Goal: Task Accomplishment & Management: Manage account settings

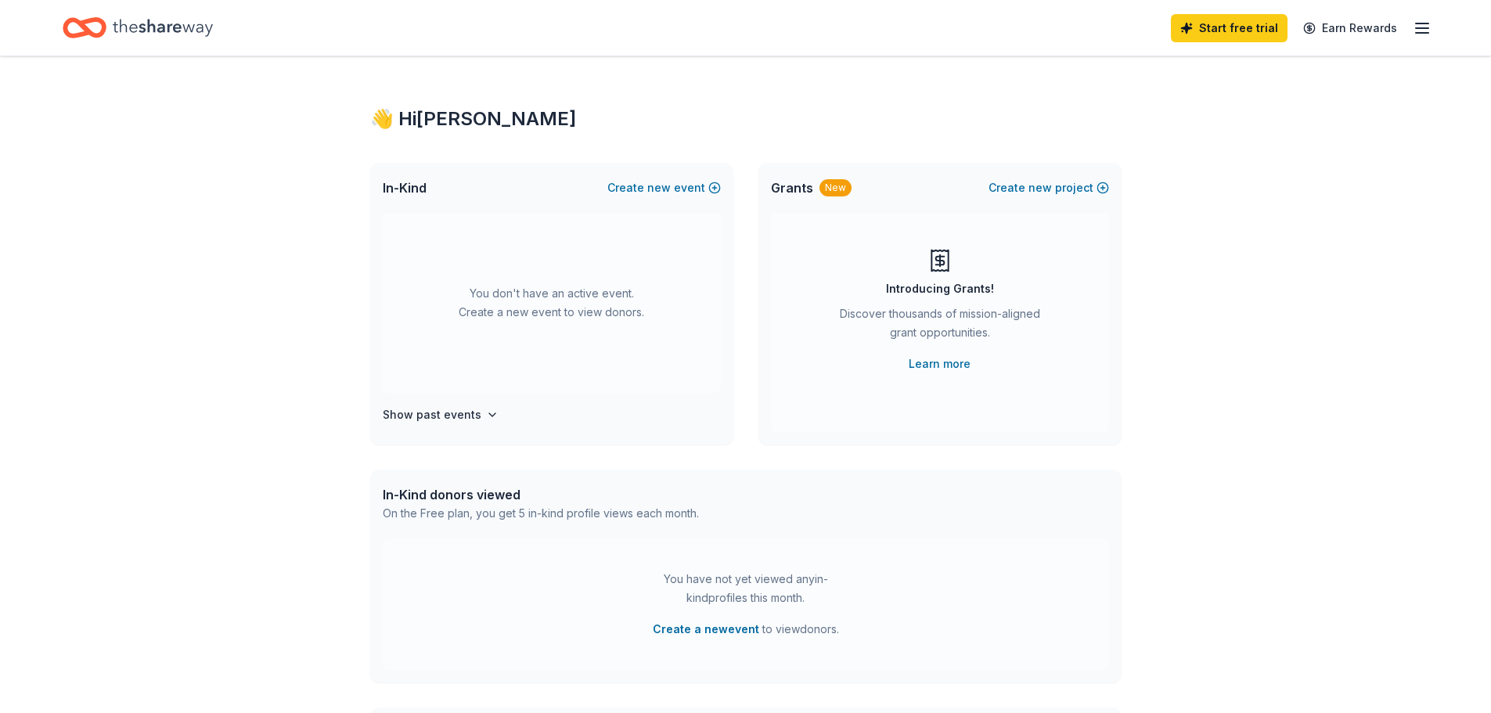
click at [1428, 33] on line "button" at bounding box center [1422, 33] width 13 height 0
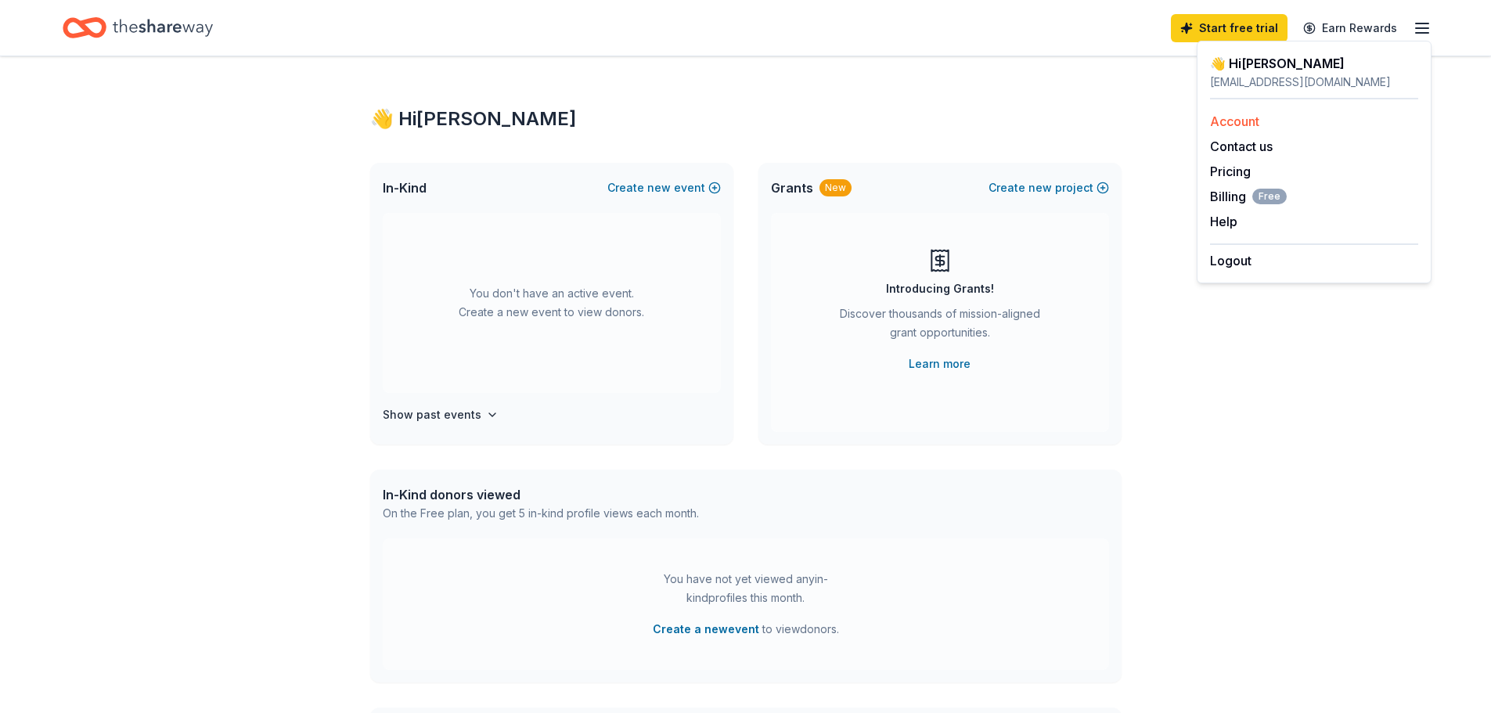
click at [1243, 124] on link "Account" at bounding box center [1234, 121] width 49 height 16
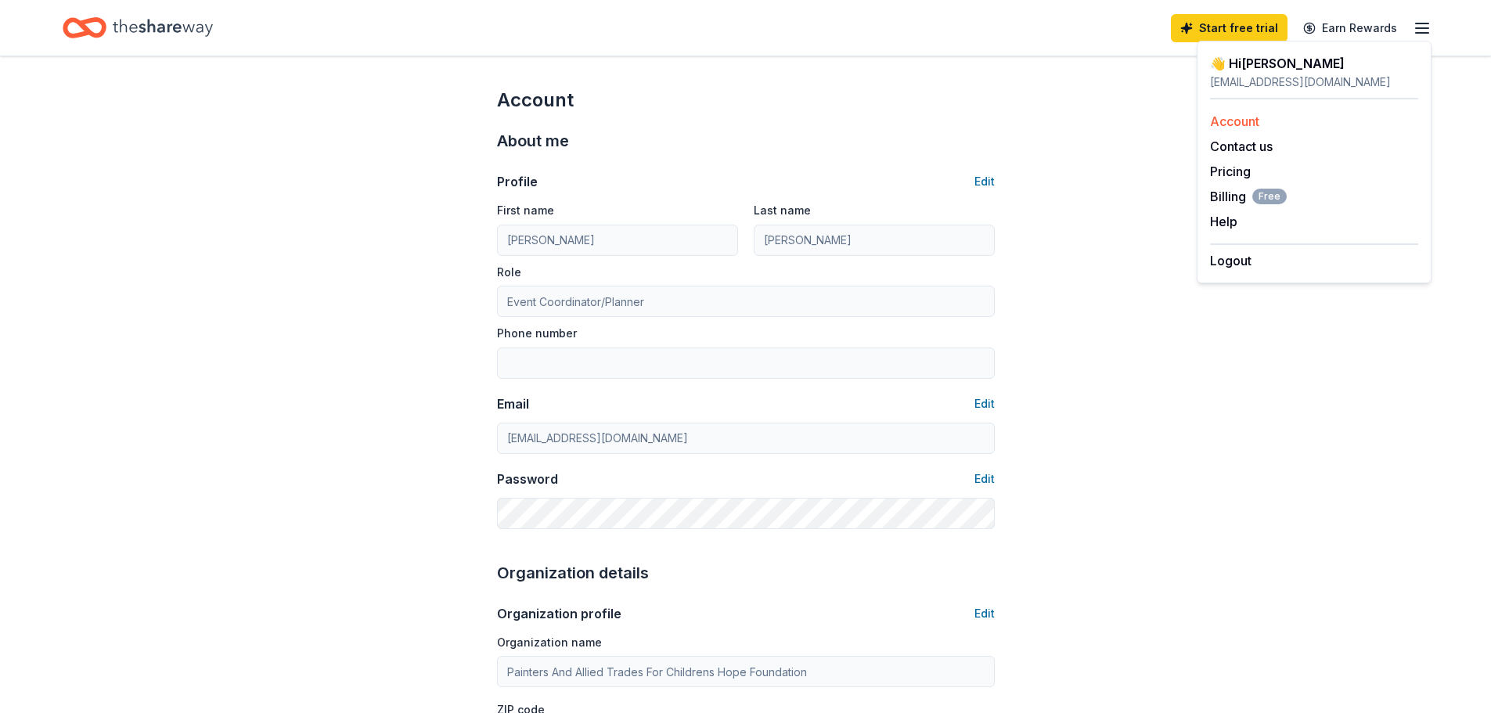
click at [1212, 121] on link "Account" at bounding box center [1234, 121] width 49 height 16
click at [1248, 124] on link "Account" at bounding box center [1234, 121] width 49 height 16
click at [1421, 34] on icon "button" at bounding box center [1422, 28] width 19 height 19
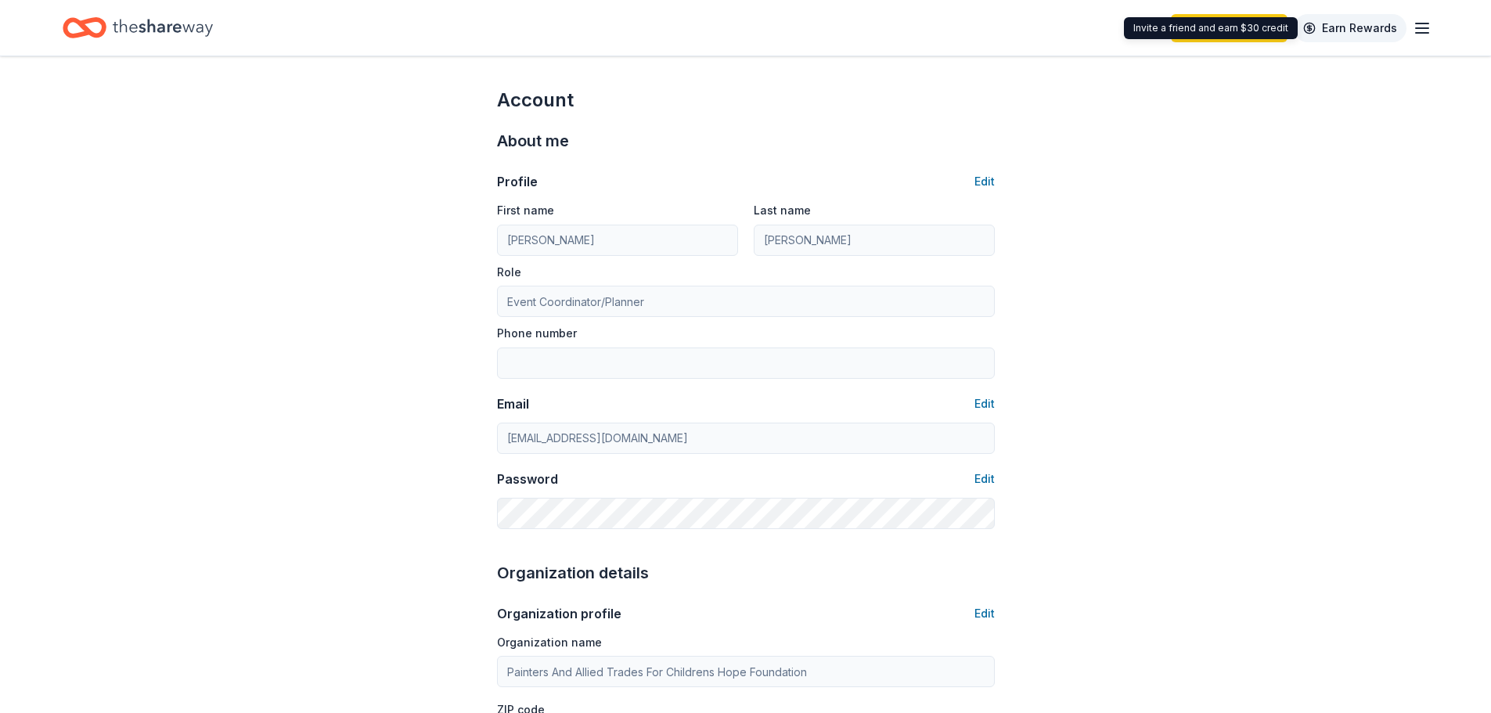
click at [1363, 24] on link "Earn Rewards" at bounding box center [1350, 28] width 113 height 28
click at [151, 31] on icon "Home" at bounding box center [163, 28] width 100 height 32
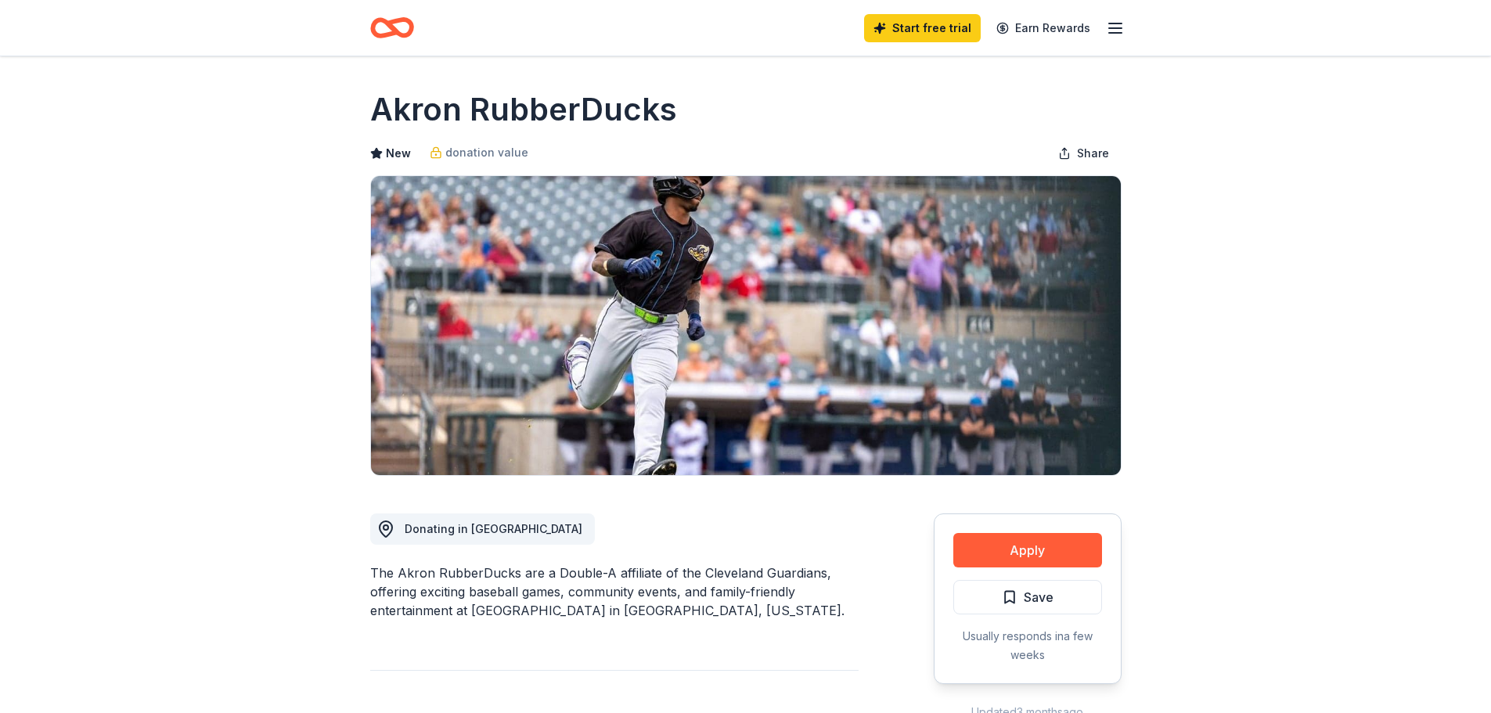
click at [1119, 26] on icon "button" at bounding box center [1115, 28] width 19 height 19
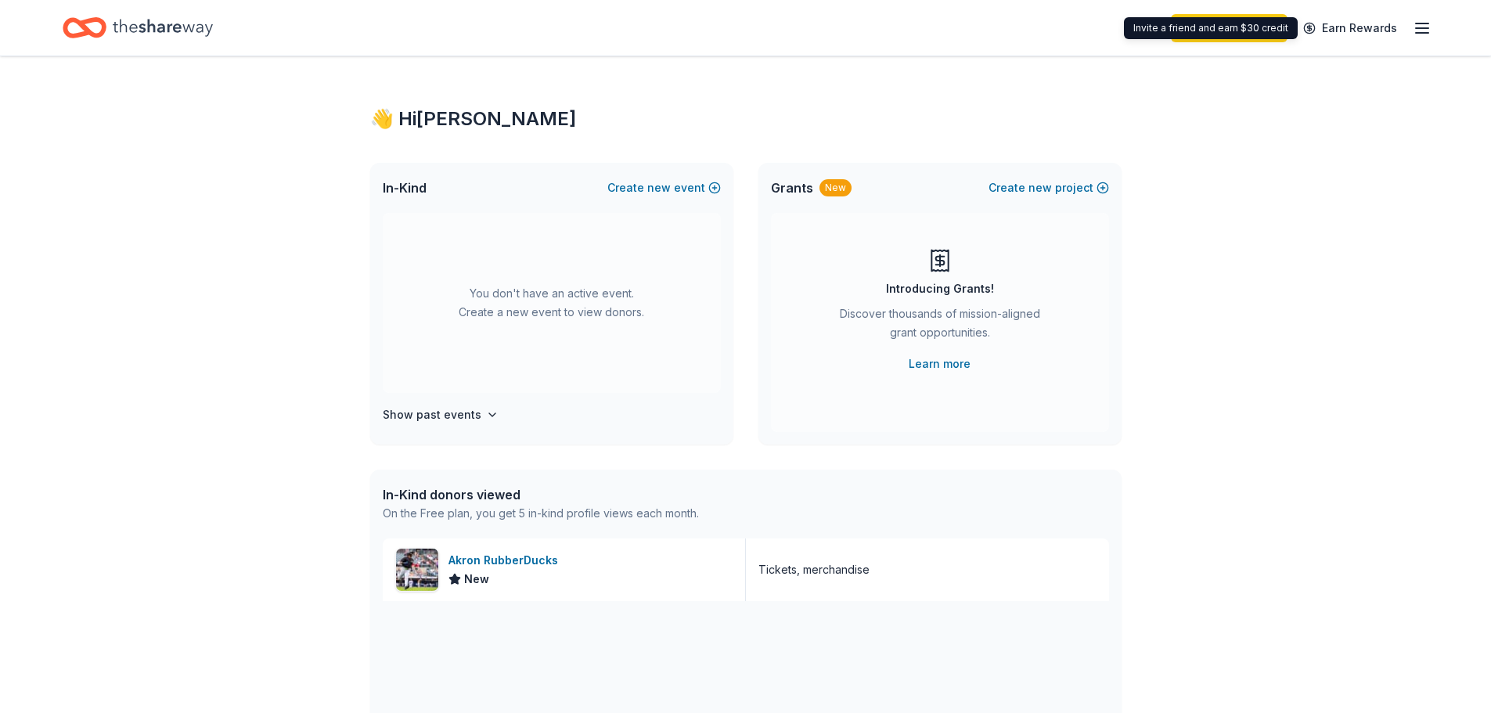
click at [1432, 30] on div "Start free trial Earn Rewards" at bounding box center [745, 28] width 1491 height 56
click at [1415, 30] on icon "button" at bounding box center [1422, 28] width 19 height 19
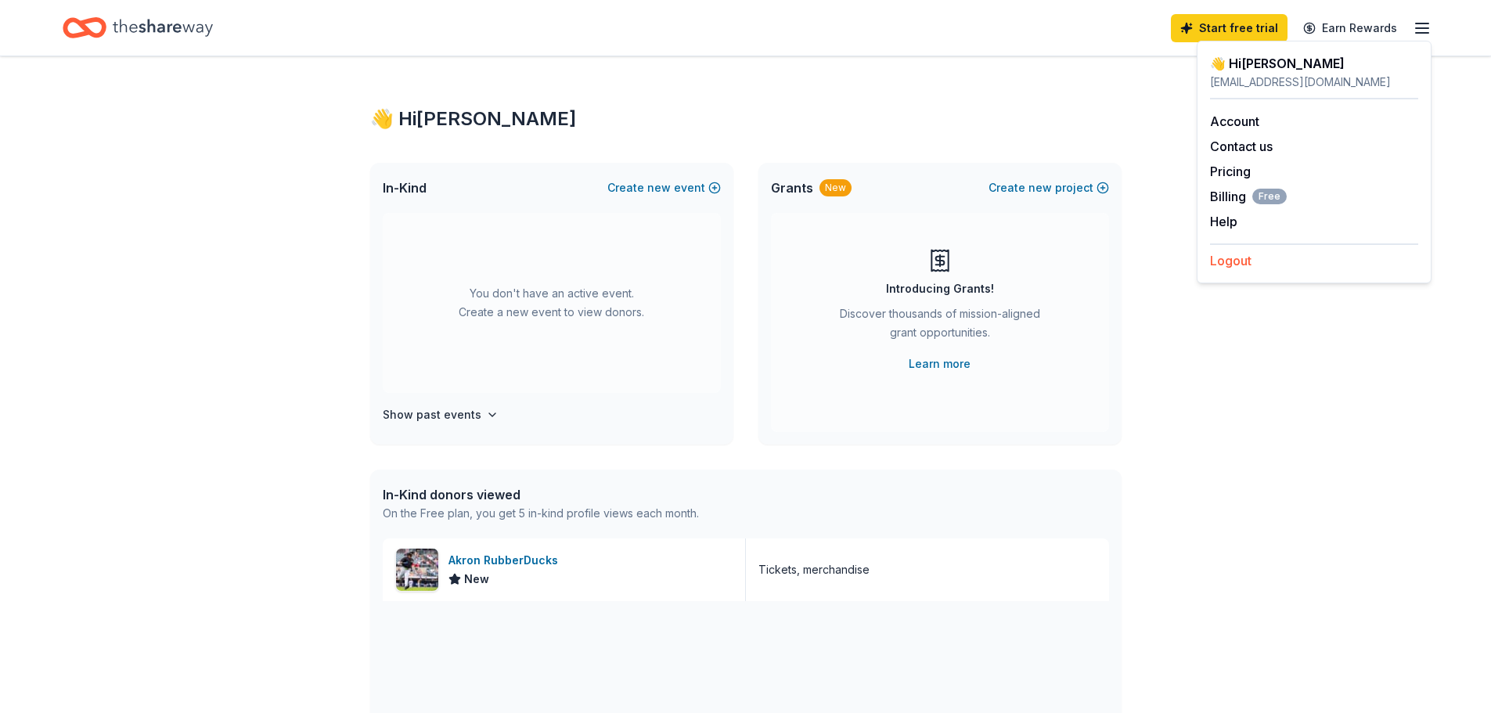
click at [1240, 257] on button "Logout" at bounding box center [1230, 260] width 41 height 19
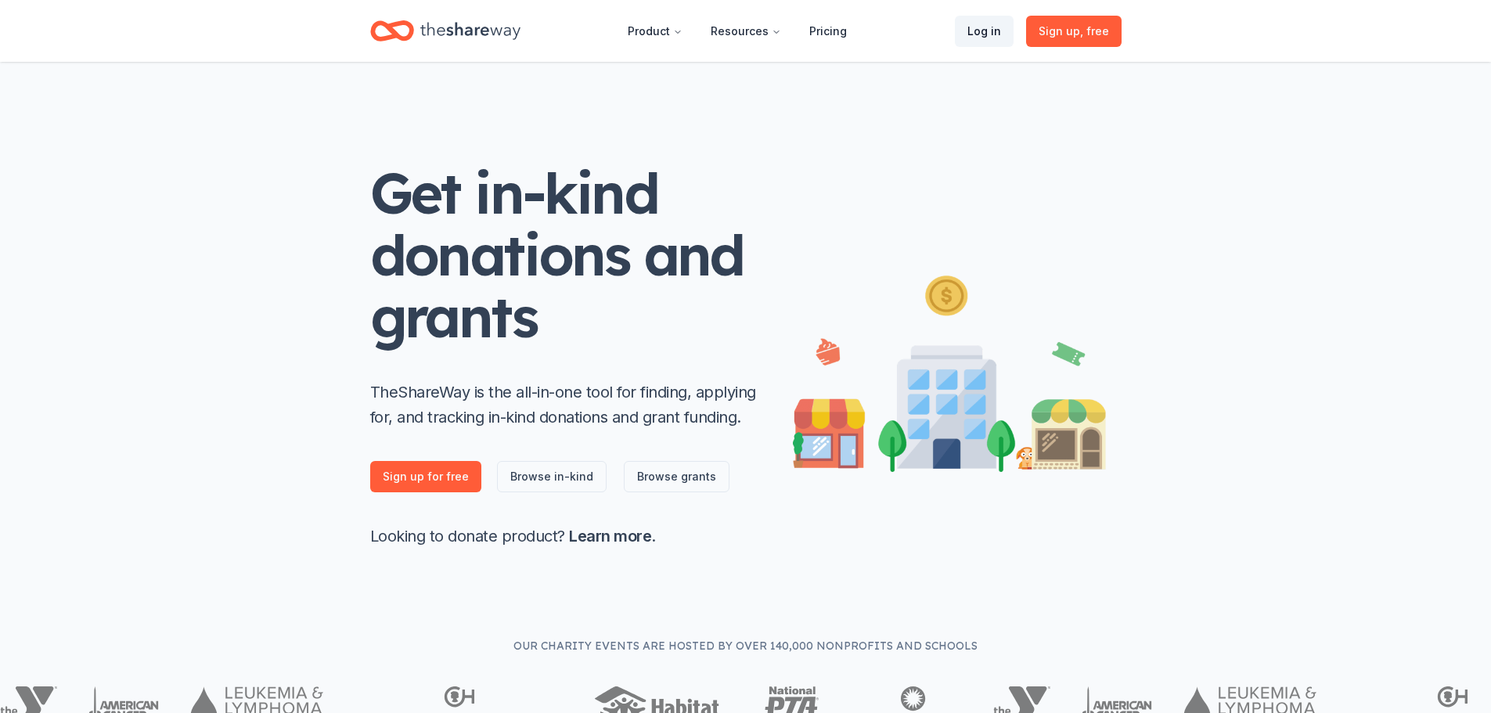
click at [999, 30] on link "Log in" at bounding box center [984, 31] width 59 height 31
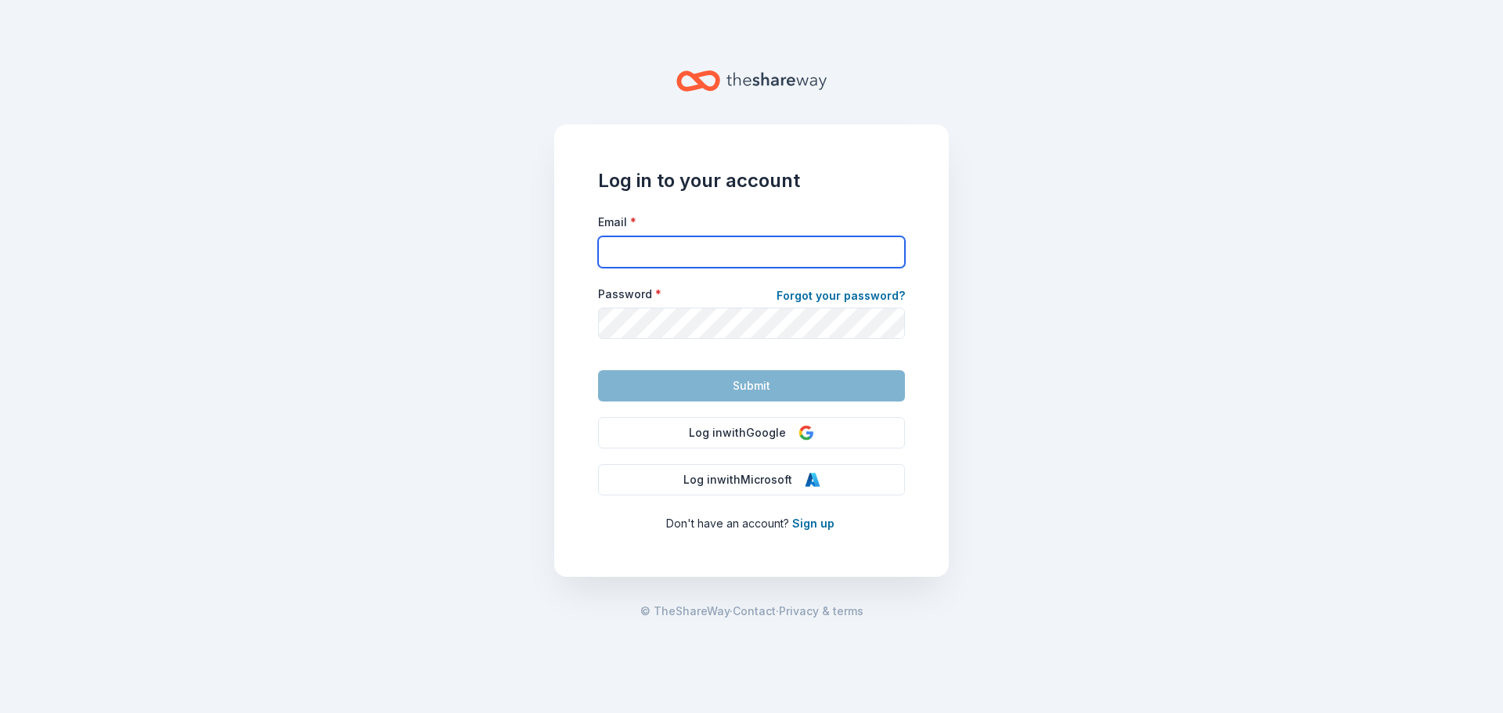
click at [701, 252] on input "Email *" at bounding box center [751, 251] width 307 height 31
type input "[EMAIL_ADDRESS][DOMAIN_NAME]"
click at [856, 294] on link "Forgot your password?" at bounding box center [840, 297] width 128 height 22
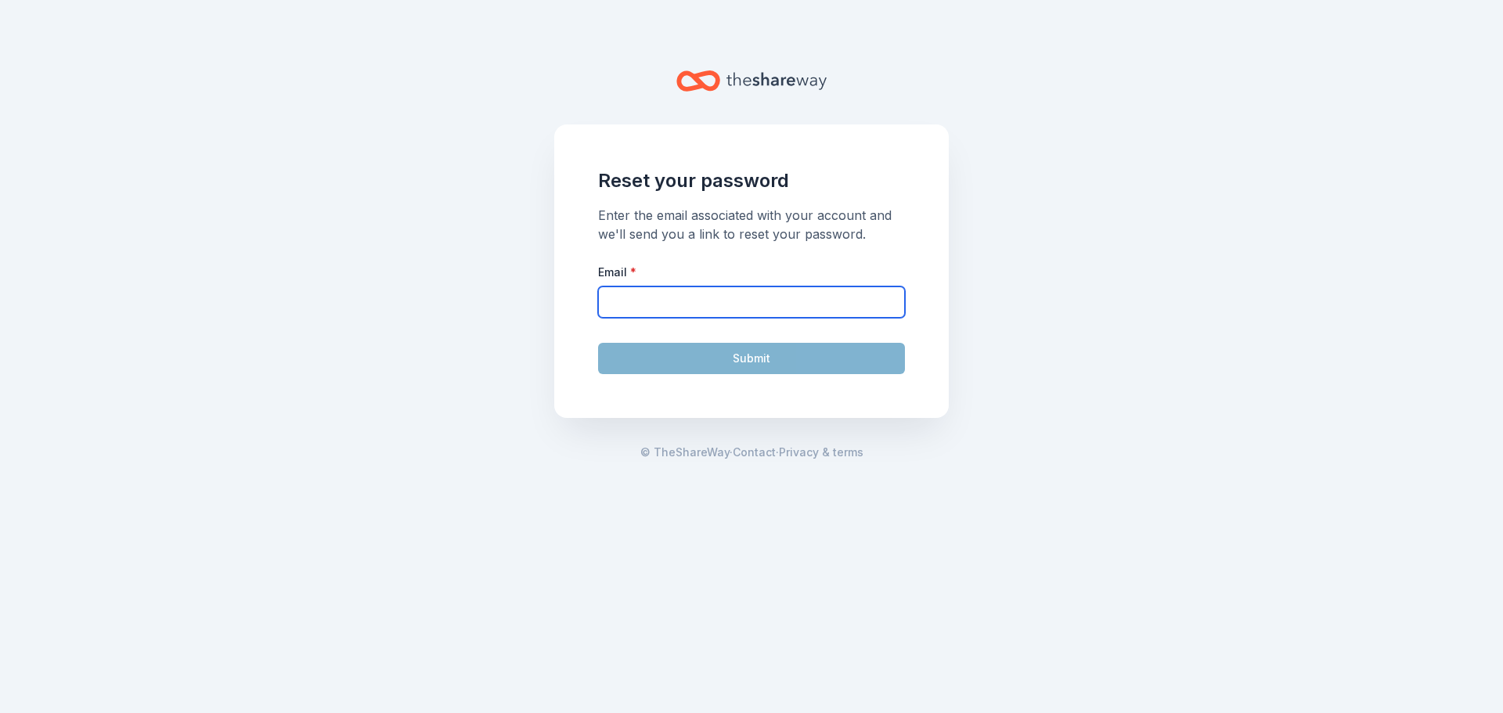
click at [711, 298] on input "Email *" at bounding box center [751, 301] width 307 height 31
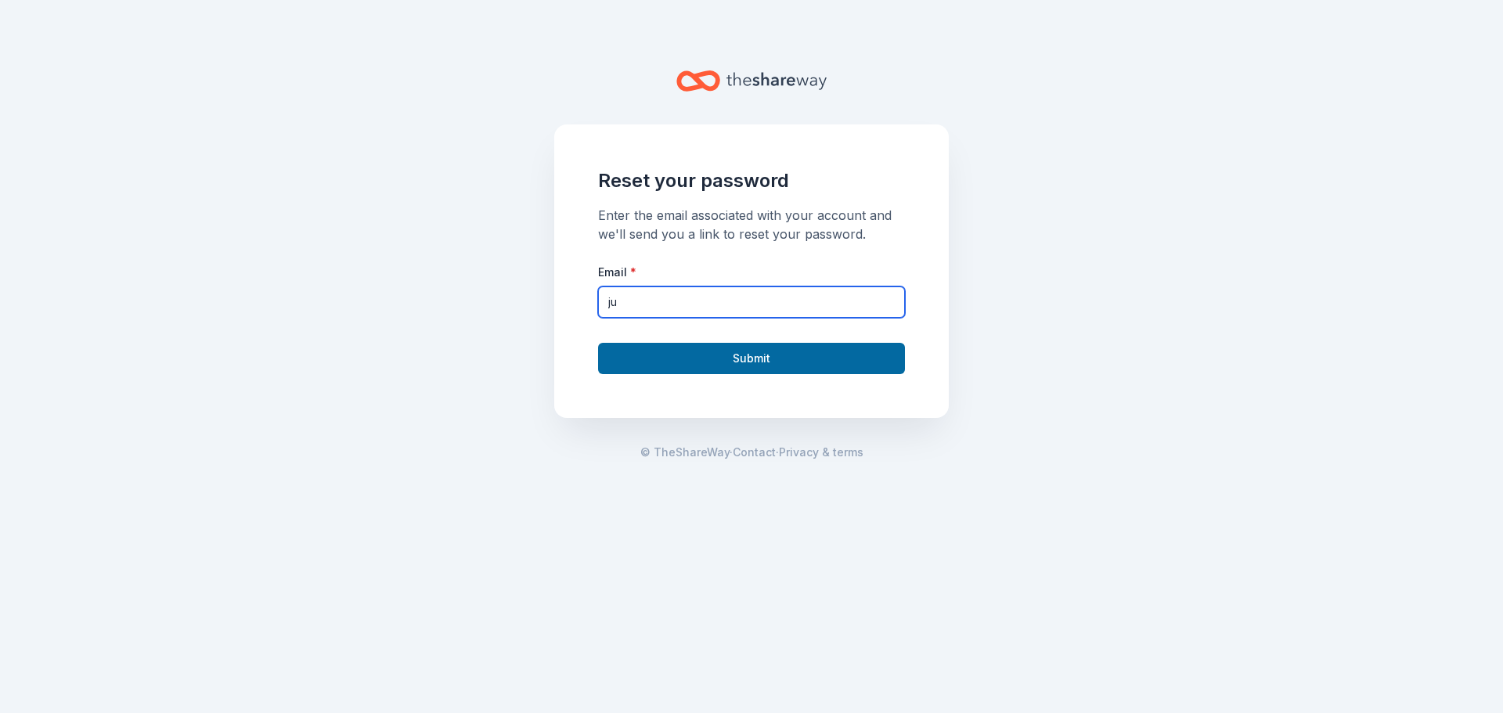
type input "[EMAIL_ADDRESS][DOMAIN_NAME]"
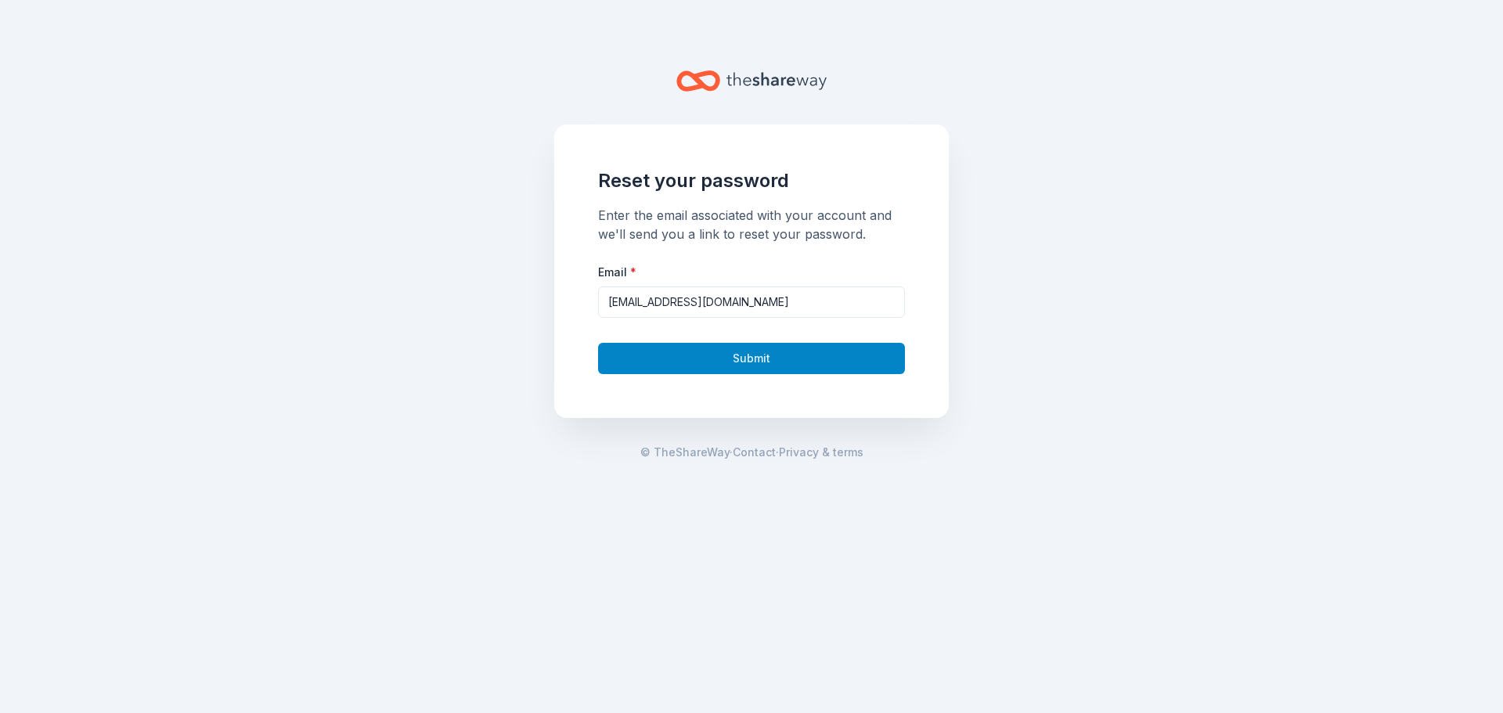
click at [778, 356] on button "Submit" at bounding box center [751, 358] width 307 height 31
